Goal: Task Accomplishment & Management: Manage account settings

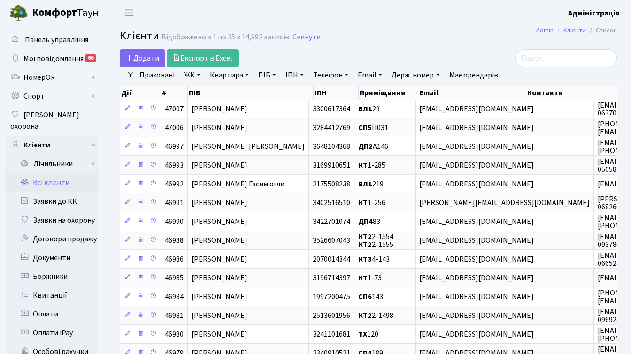
select select "25"
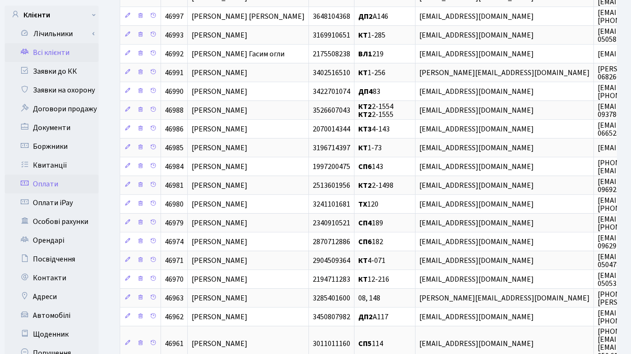
scroll to position [135, 0]
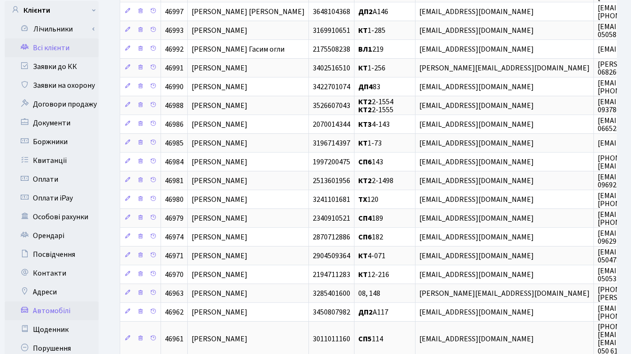
click at [55, 301] on link "Автомобілі" at bounding box center [52, 310] width 94 height 19
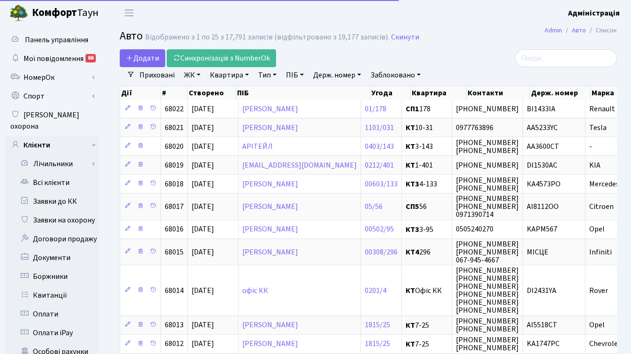
select select "25"
click at [335, 76] on link "Держ. номер" at bounding box center [336, 75] width 55 height 16
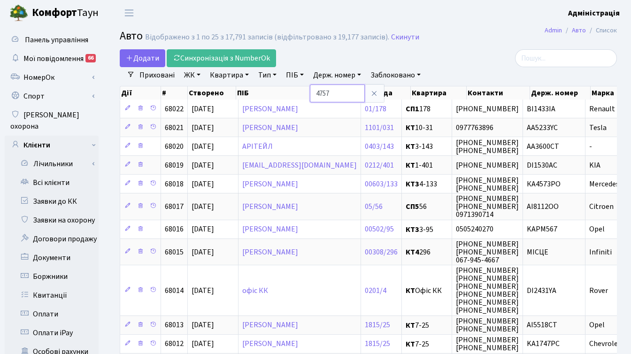
type input "4757"
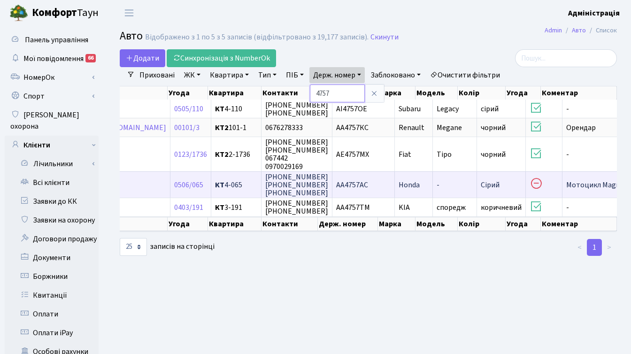
scroll to position [0, 75]
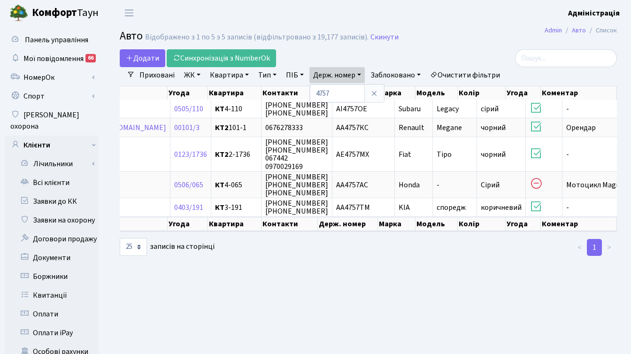
click at [454, 269] on main "Admin Авто Список Авто Відображено з 1 по 5 з 5 записів (відфільтровано з 19,17…" at bounding box center [368, 299] width 525 height 547
click at [396, 76] on link "Заблоковано" at bounding box center [396, 75] width 58 height 16
click at [391, 115] on link "Так" at bounding box center [404, 118] width 74 height 15
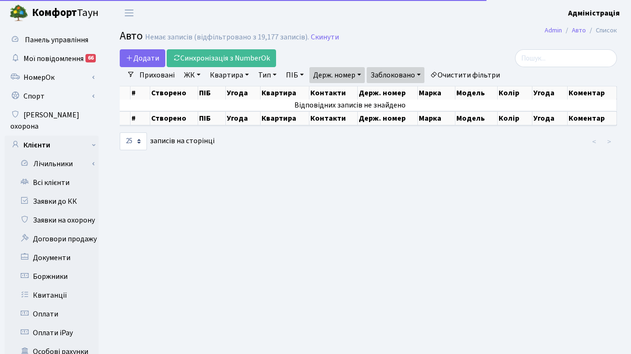
scroll to position [0, 18]
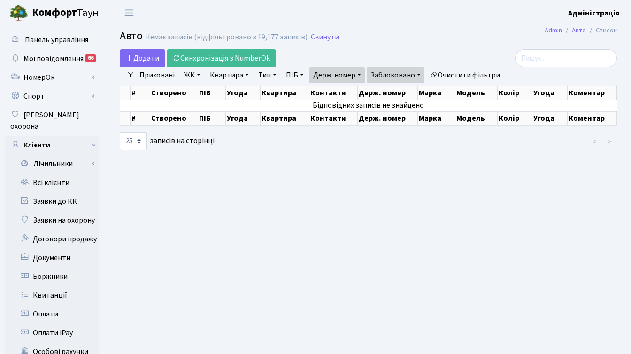
click at [417, 70] on link "Заблоковано" at bounding box center [396, 75] width 58 height 16
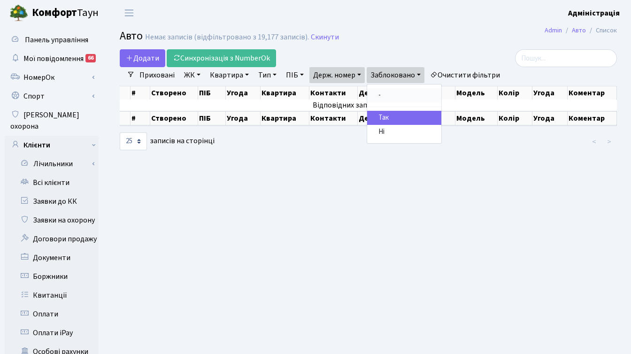
click at [394, 97] on link "-" at bounding box center [404, 95] width 74 height 15
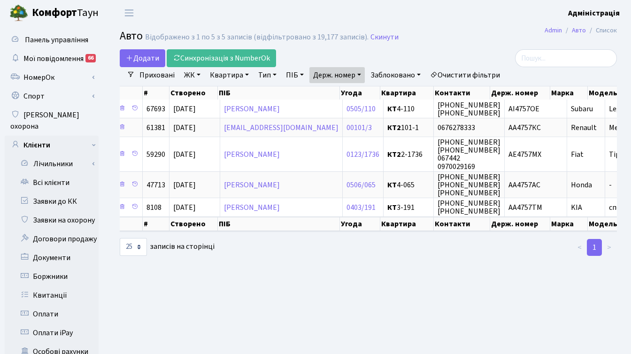
click at [428, 275] on main "Admin Авто Список Авто Відображено з 1 по 5 з 5 записів (відфільтровано з 19,17…" at bounding box center [368, 299] width 525 height 547
click at [485, 35] on h2 "Авто Відображено з 1 по 5 з 5 записів (відфільтровано з 19,177 записів). Скинути" at bounding box center [368, 38] width 497 height 16
click at [467, 37] on h2 "Авто Відображено з 1 по 5 з 5 записів (відфільтровано з 19,177 записів). Скинути" at bounding box center [368, 38] width 497 height 16
click at [368, 270] on main "Admin Авто Список Авто Відображено з 1 по 5 з 5 записів (відфільтровано з 19,17…" at bounding box center [368, 299] width 525 height 547
click at [436, 280] on main "Admin Авто Список Авто Відображено з 1 по 5 з 5 записів (відфільтровано з 19,17…" at bounding box center [368, 299] width 525 height 547
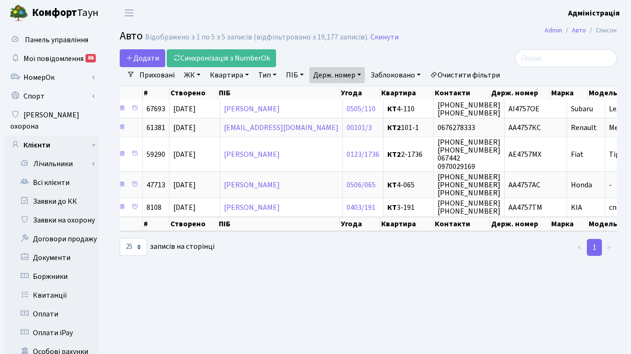
click at [492, 268] on main "Admin Авто Список Авто Відображено з 1 по 5 з 5 записів (відфільтровано з 19,17…" at bounding box center [368, 299] width 525 height 547
click at [423, 300] on main "Admin Авто Список Авто Відображено з 1 по 5 з 5 записів (відфільтровано з 19,17…" at bounding box center [368, 299] width 525 height 547
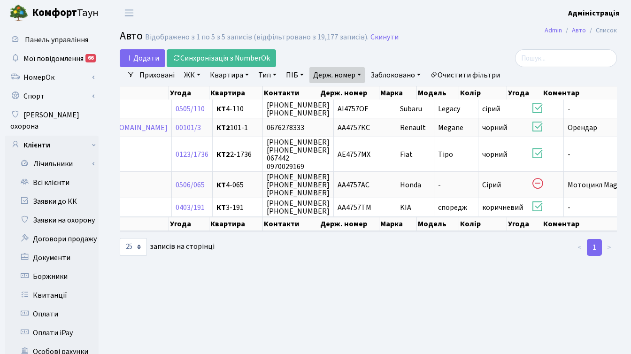
scroll to position [0, 191]
click at [471, 39] on h2 "Авто Відображено з 1 по 5 з 5 записів (відфільтровано з 19,177 записів). Скинути" at bounding box center [368, 38] width 497 height 16
click at [402, 271] on main "Admin Авто Список Авто Відображено з 1 по 5 з 5 записів (відфільтровано з 19,17…" at bounding box center [368, 299] width 525 height 547
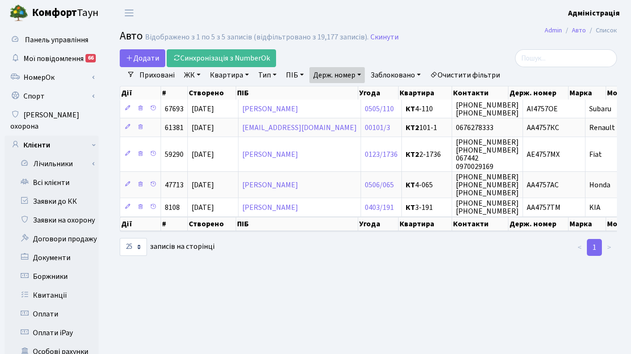
click at [200, 292] on main "Admin Авто Список Авто Відображено з 1 по 5 з 5 записів (відфільтровано з 19,17…" at bounding box center [368, 299] width 525 height 547
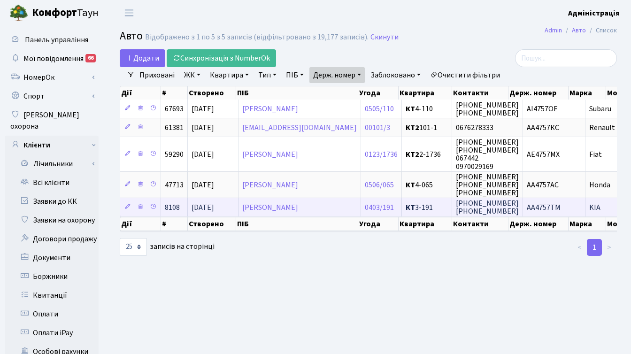
click at [537, 206] on span "АА4757ТМ" at bounding box center [544, 207] width 34 height 10
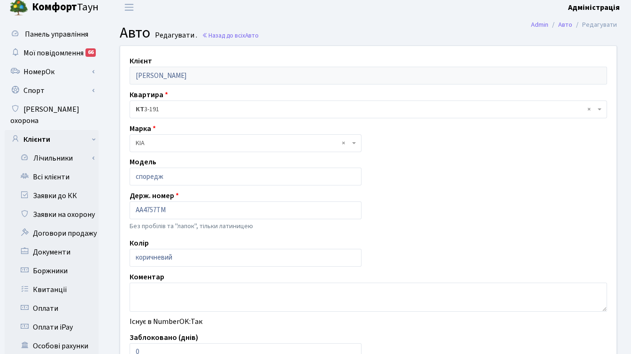
scroll to position [13, 0]
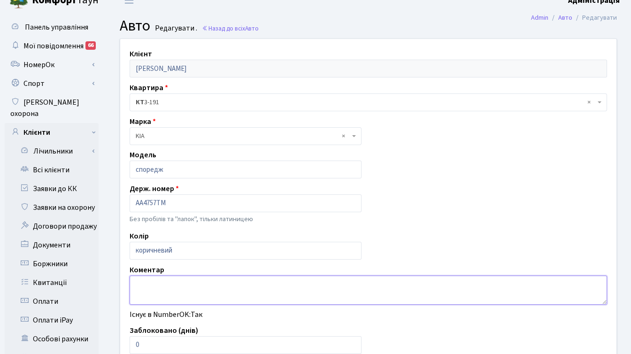
click at [183, 281] on textarea at bounding box center [369, 290] width 478 height 29
type textarea "о"
type textarea "П"
click at [174, 285] on textarea "Порушення 12.05" at bounding box center [369, 290] width 478 height 29
click at [230, 284] on textarea "Порушення від 12.05" at bounding box center [369, 290] width 478 height 29
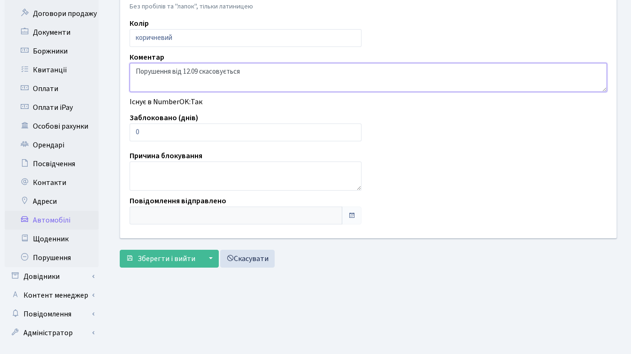
scroll to position [231, 0]
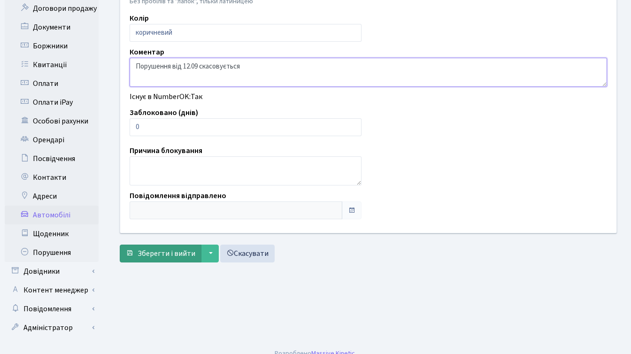
type textarea "Порушення від 12.09 скасовується"
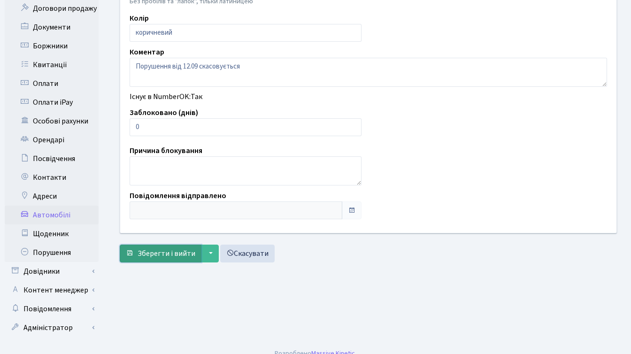
click at [159, 258] on span "Зберегти і вийти" at bounding box center [167, 253] width 58 height 10
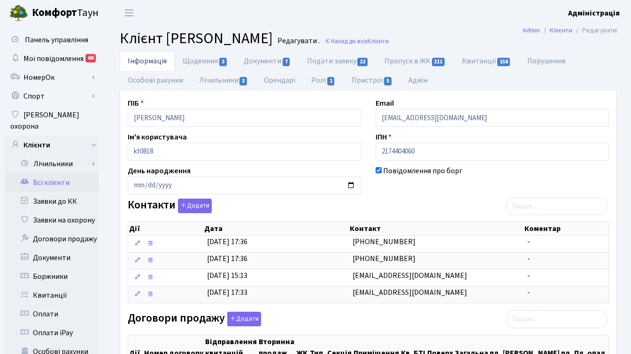
click at [111, 86] on div "Інформація Щоденник 3 Документи 7 Подати заявку 22 Пропуск в ЖК 211 Квитанції 1…" at bounding box center [368, 345] width 525 height 589
click at [417, 11] on header "Комфорт Таун Адміністрація Мій обліковий запис Вийти" at bounding box center [315, 13] width 631 height 26
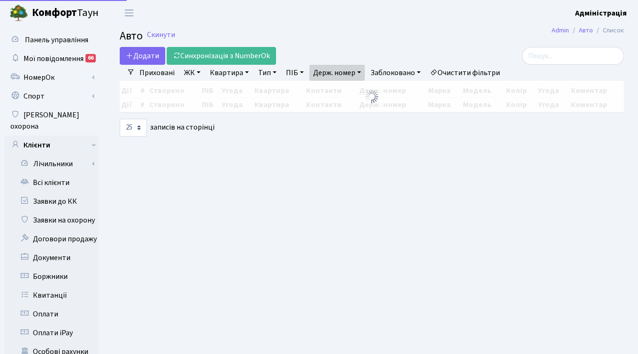
select select "25"
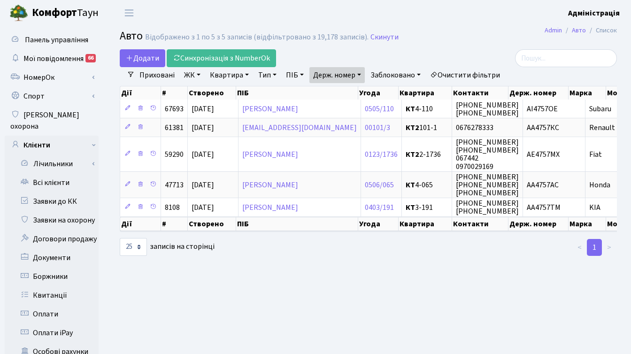
click at [480, 45] on h2 "Авто Відображено з 1 по 5 з 5 записів (відфільтровано з 19,178 записів). Скинути" at bounding box center [368, 38] width 497 height 16
click at [381, 37] on link "Скинути" at bounding box center [384, 37] width 28 height 9
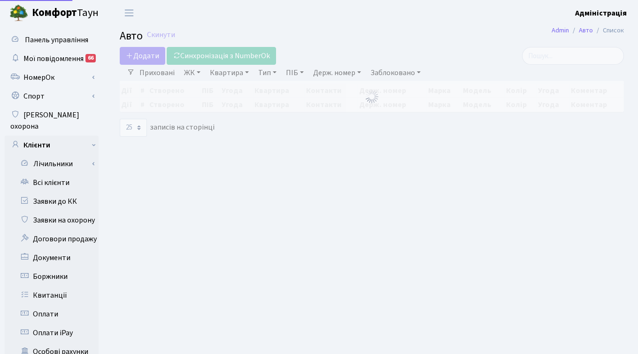
select select "25"
